Goal: Participate in discussion

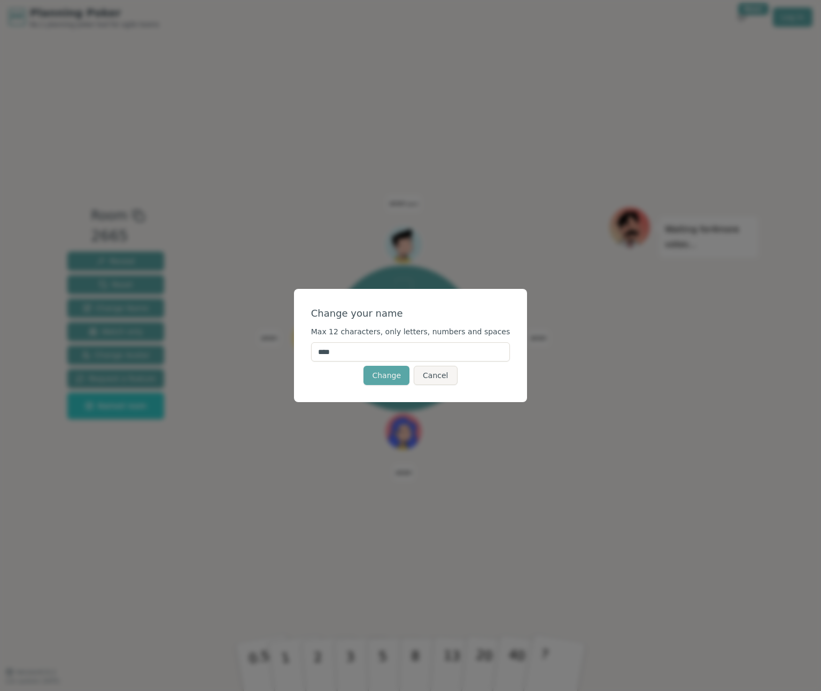
click at [356, 349] on input "****" at bounding box center [410, 351] width 199 height 19
type input "******"
click at [418, 316] on div "Change your name" at bounding box center [410, 313] width 199 height 15
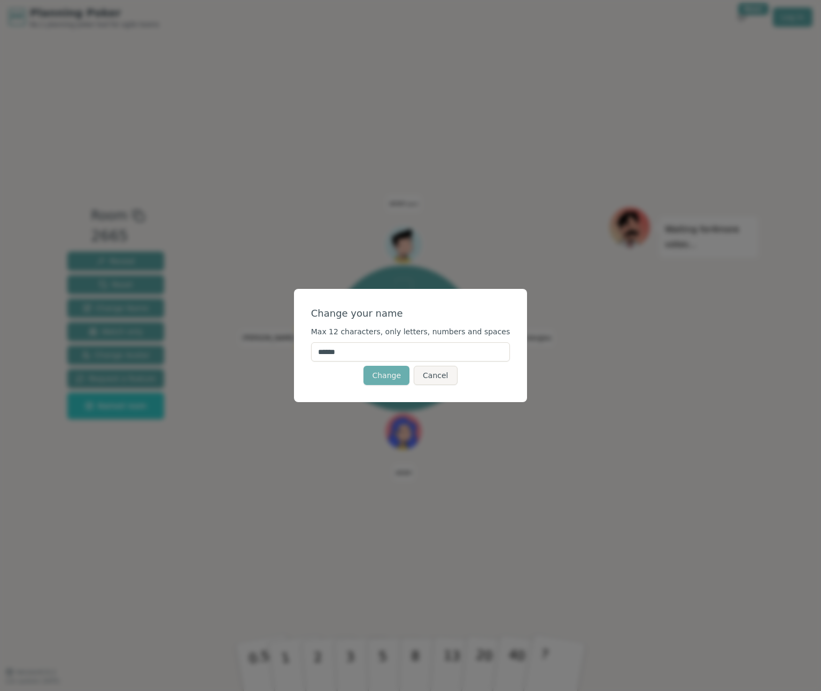
click at [386, 375] on button "Change" at bounding box center [386, 375] width 46 height 19
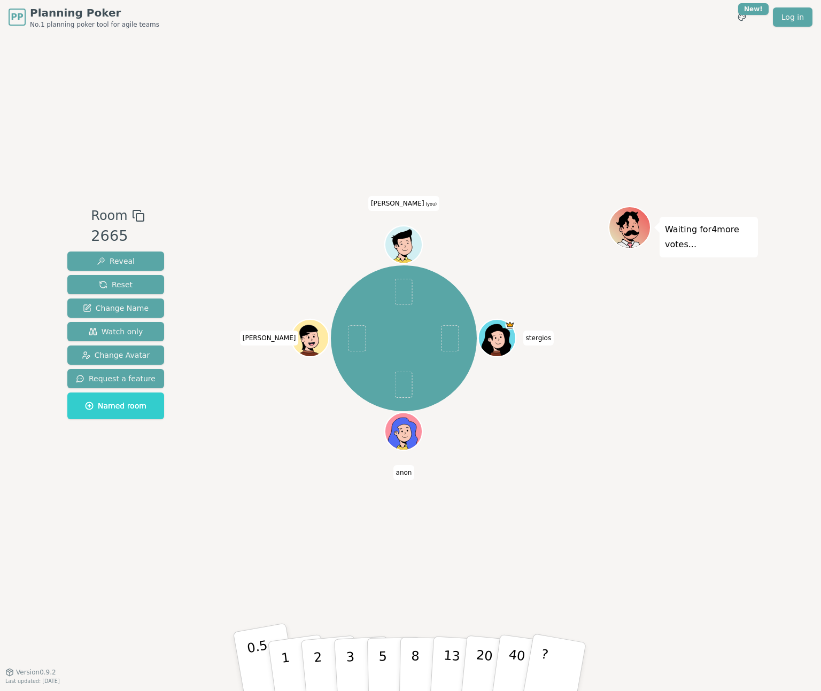
click at [253, 675] on p "0.5" at bounding box center [261, 668] width 30 height 60
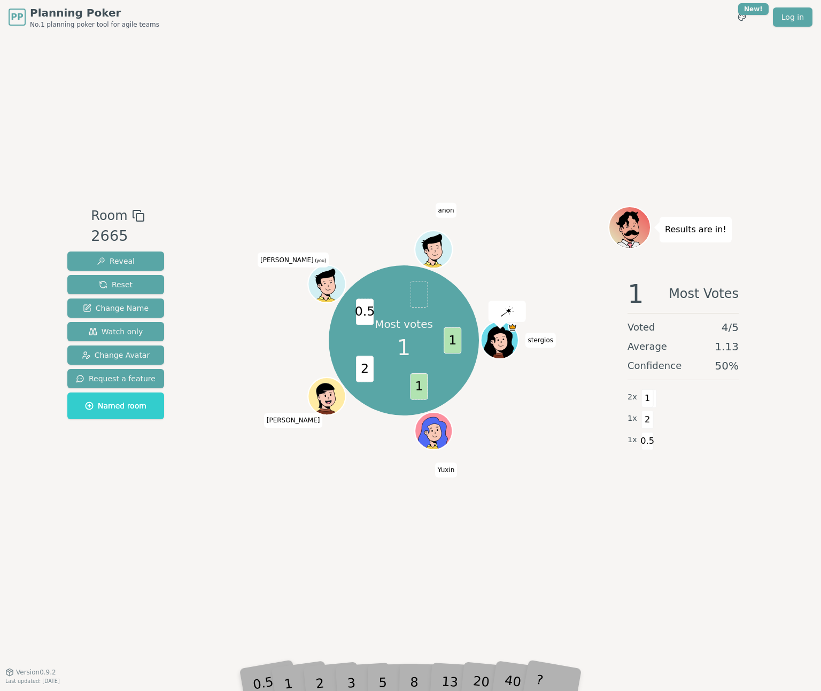
click at [630, 540] on div "Room 2665 Reveal Reset Change Name Watch only Change Avatar Request a feature N…" at bounding box center [410, 353] width 695 height 638
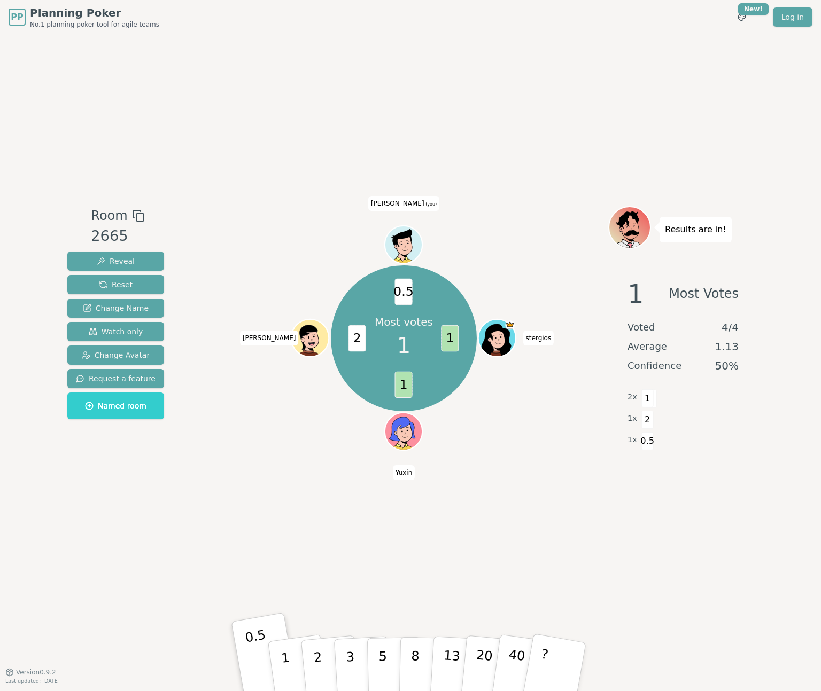
click at [739, 579] on div "Room 2665 Reveal Reset Change Name Watch only Change Avatar Request a feature N…" at bounding box center [410, 353] width 695 height 638
click at [735, 571] on div "Room 2665 Reveal Reset Change Name Watch only Change Avatar Request a feature N…" at bounding box center [410, 353] width 695 height 638
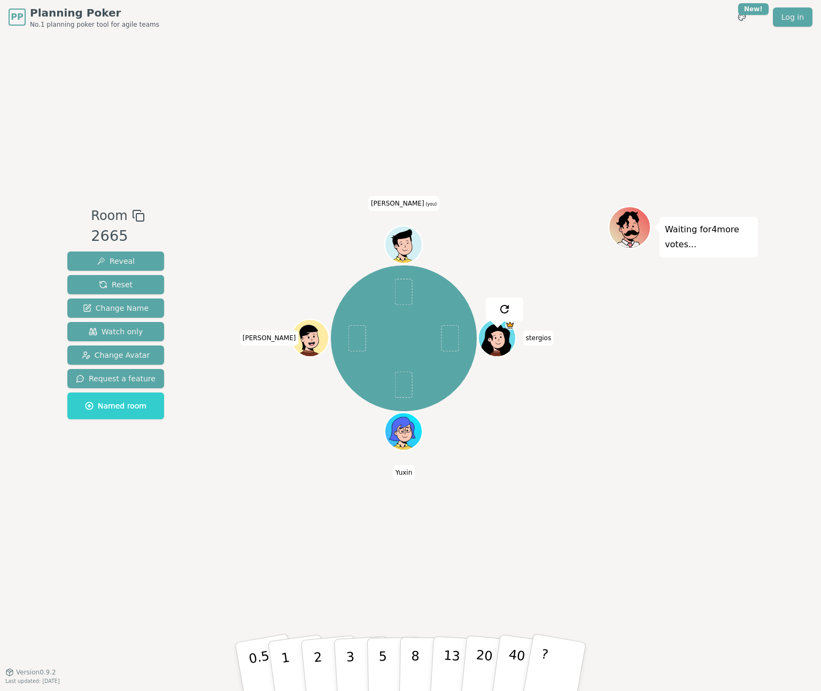
click at [710, 420] on div "Waiting for 4 more votes..." at bounding box center [683, 353] width 150 height 294
click at [324, 663] on button "2" at bounding box center [330, 667] width 61 height 85
click at [742, 481] on div "Waiting for 2 more votes..." at bounding box center [683, 353] width 150 height 294
